Goal: Find specific page/section: Find specific page/section

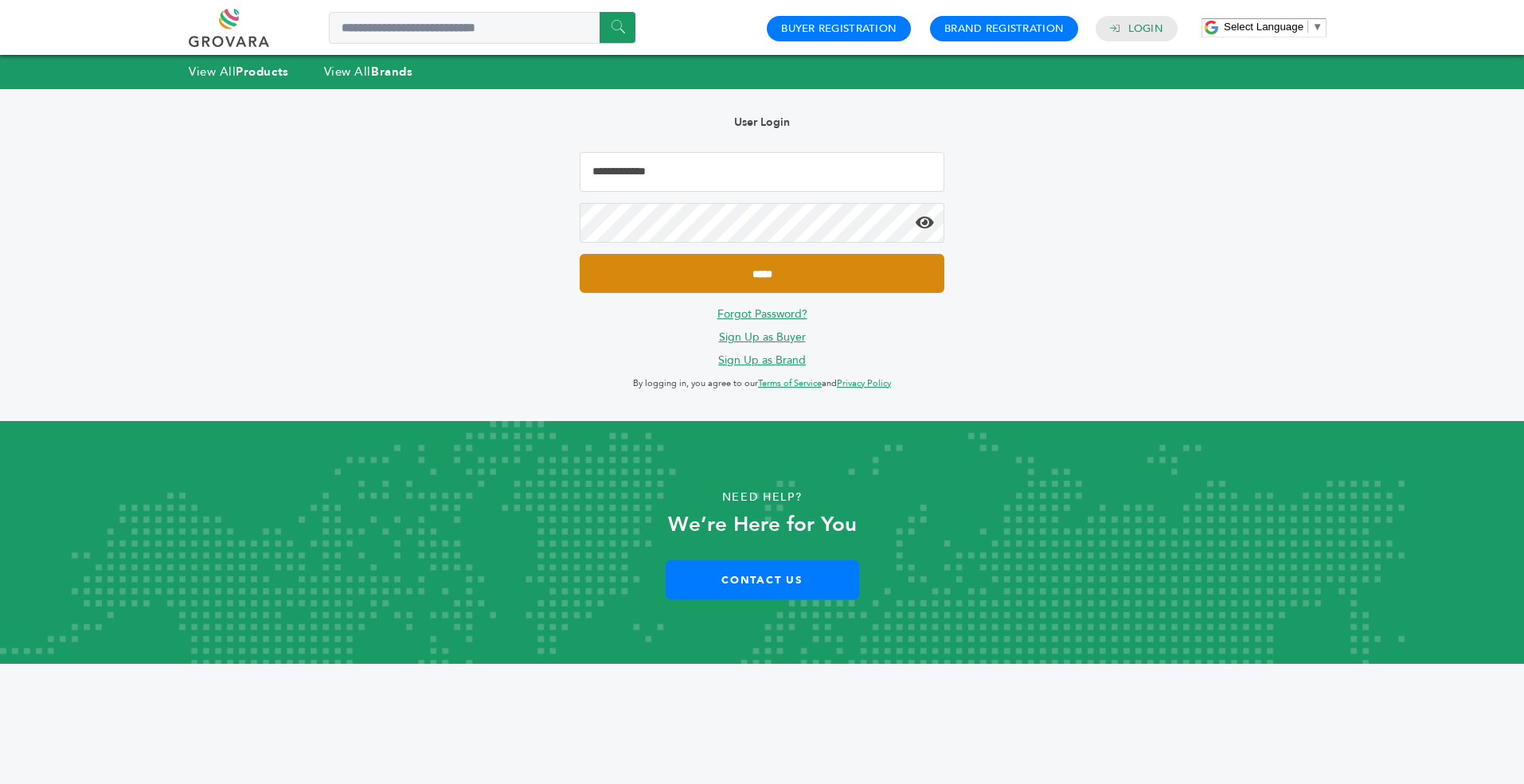
type input "**********"
click at [755, 268] on input "*****" at bounding box center [762, 273] width 365 height 39
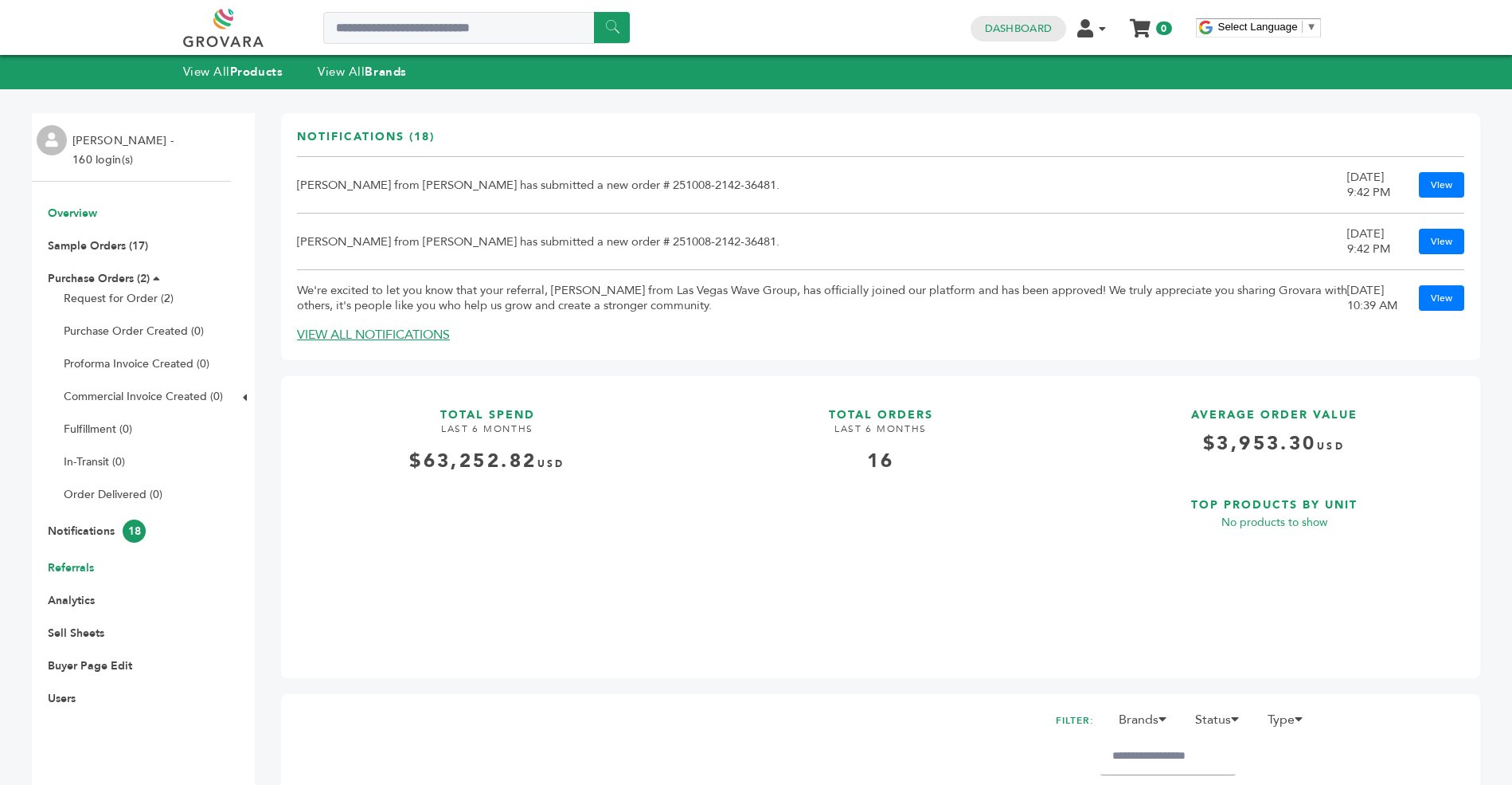
click at [72, 566] on link "Referrals" at bounding box center [70, 568] width 46 height 15
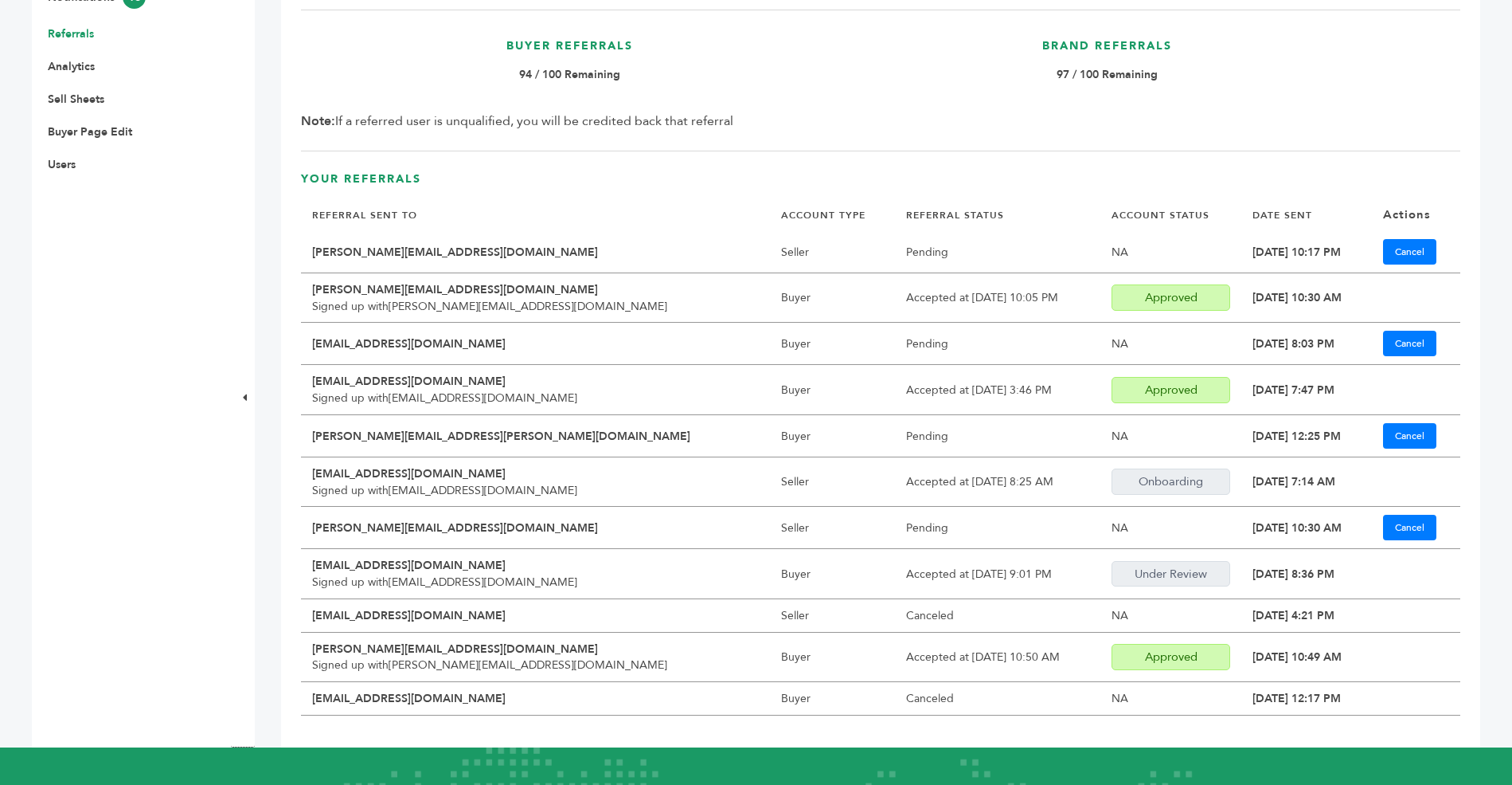
scroll to position [537, 0]
